Goal: Check status: Check status

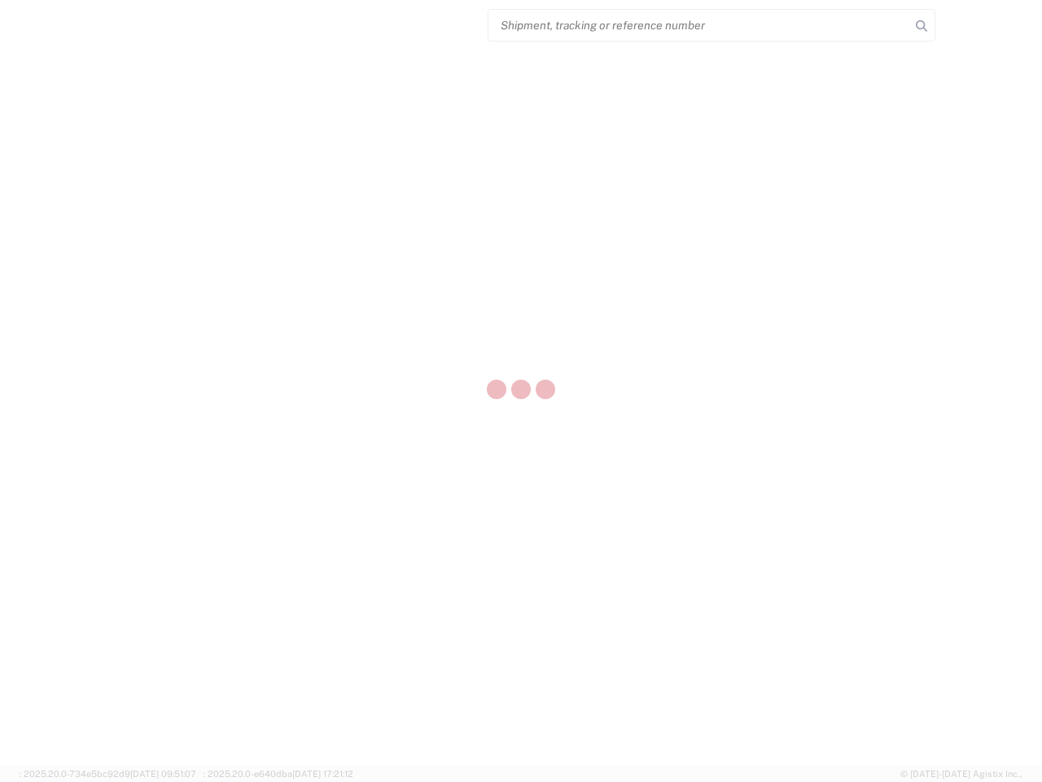
select select "US"
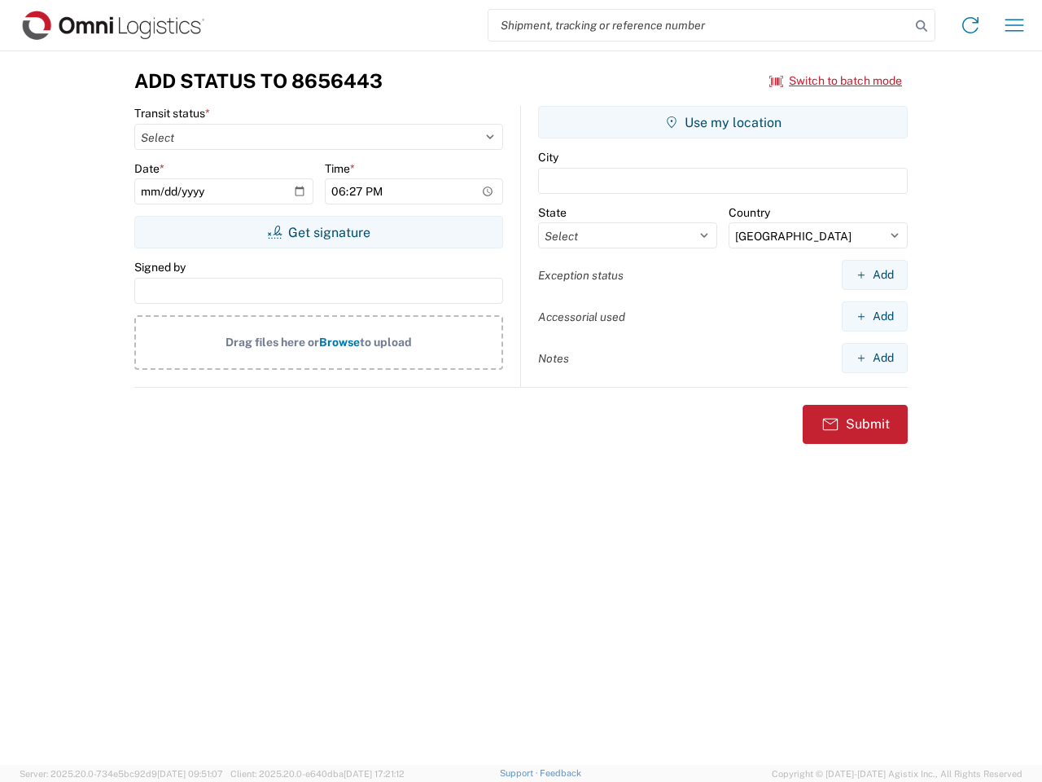
click at [700, 25] on input "search" at bounding box center [700, 25] width 422 height 31
click at [922, 26] on icon at bounding box center [922, 26] width 23 height 23
click at [971, 25] on icon at bounding box center [971, 25] width 26 height 26
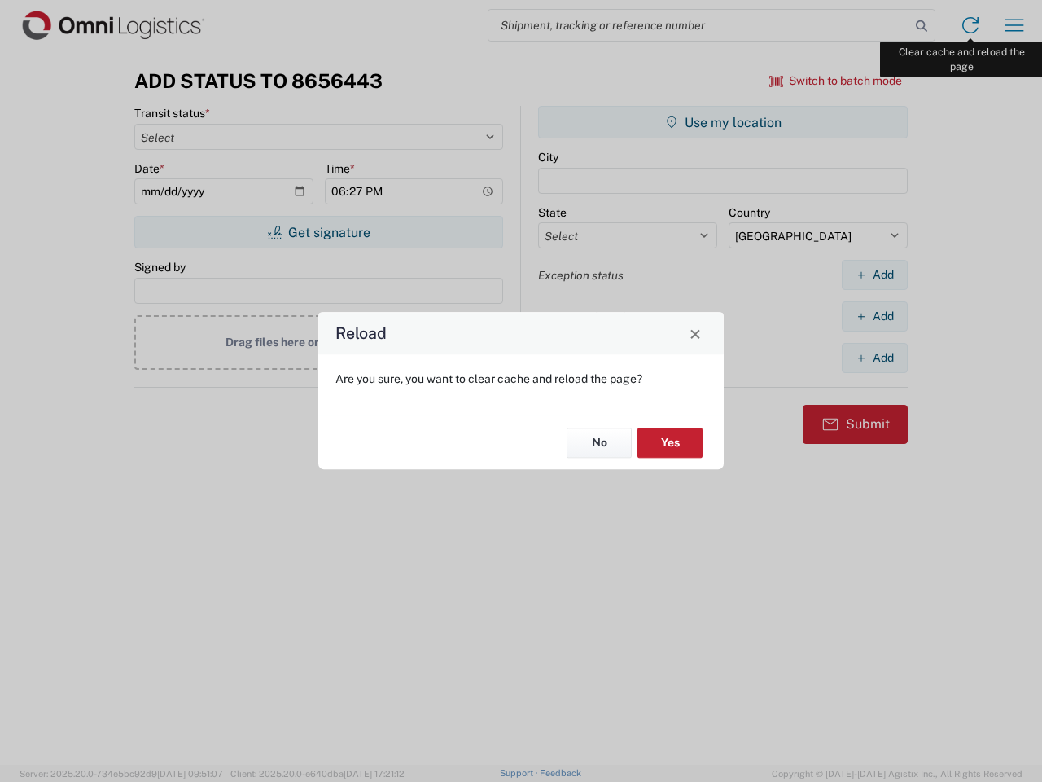
click at [1015, 25] on div "Reload Are you sure, you want to clear cache and reload the page? No Yes" at bounding box center [521, 391] width 1042 height 782
click at [836, 81] on div "Reload Are you sure, you want to clear cache and reload the page? No Yes" at bounding box center [521, 391] width 1042 height 782
click at [318, 232] on div "Reload Are you sure, you want to clear cache and reload the page? No Yes" at bounding box center [521, 391] width 1042 height 782
click at [723, 122] on div "Reload Are you sure, you want to clear cache and reload the page? No Yes" at bounding box center [521, 391] width 1042 height 782
click at [875, 274] on div "Reload Are you sure, you want to clear cache and reload the page? No Yes" at bounding box center [521, 391] width 1042 height 782
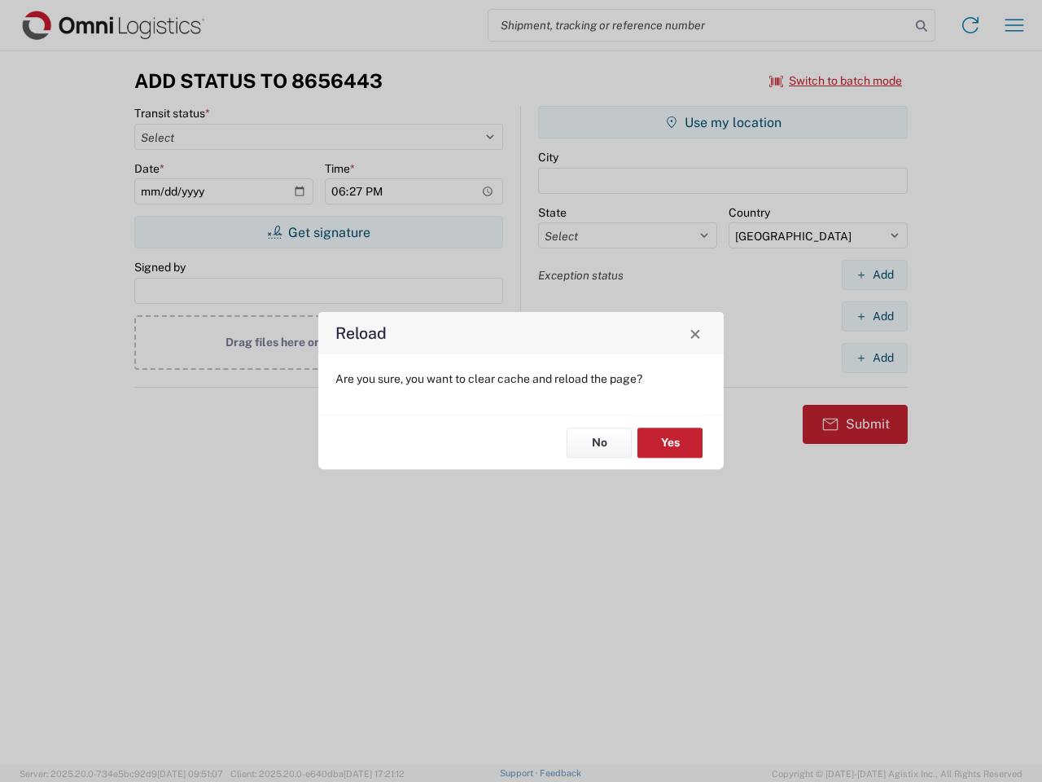
click at [875, 316] on div "Reload Are you sure, you want to clear cache and reload the page? No Yes" at bounding box center [521, 391] width 1042 height 782
click at [875, 358] on div "Reload Are you sure, you want to clear cache and reload the page? No Yes" at bounding box center [521, 391] width 1042 height 782
